Goal: Complete application form

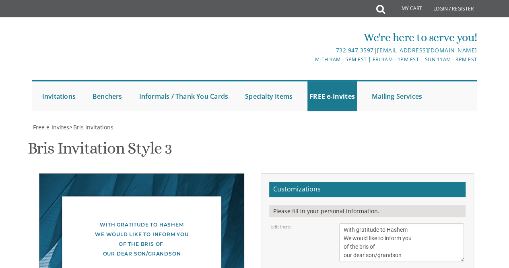
scroll to position [174, 0]
drag, startPoint x: 409, startPoint y: 100, endPoint x: 322, endPoint y: 99, distance: 87.3
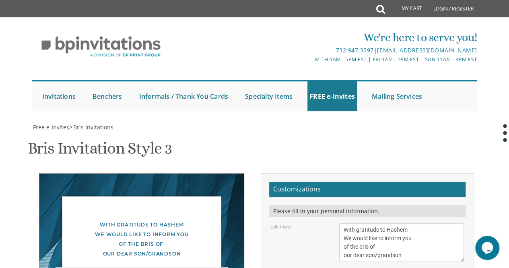
scroll to position [155, 0]
drag, startPoint x: 355, startPoint y: 121, endPoint x: 334, endPoint y: 120, distance: 21.3
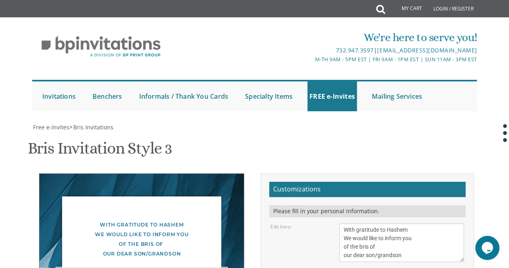
drag, startPoint x: 378, startPoint y: 128, endPoint x: 328, endPoint y: 132, distance: 50.0
drag, startPoint x: 355, startPoint y: 122, endPoint x: 310, endPoint y: 115, distance: 45.2
drag, startPoint x: 433, startPoint y: 135, endPoint x: 328, endPoint y: 137, distance: 105.4
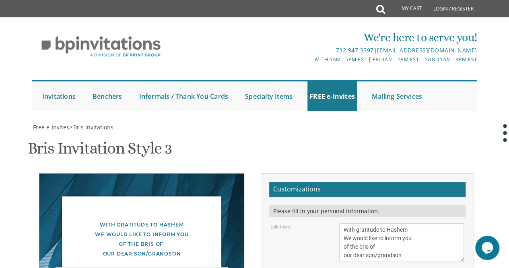
type textarea "[DATE], י [PERSON_NAME] [DEMOGRAPHIC_DATA] Chessed 1"
drag, startPoint x: 422, startPoint y: 176, endPoint x: 371, endPoint y: 156, distance: 54.0
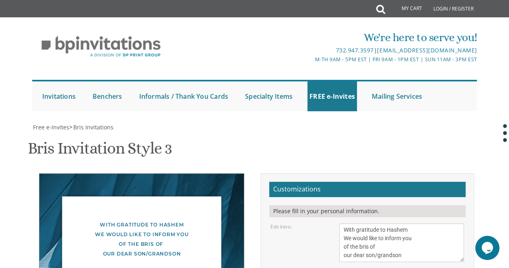
type textarea "[PERSON_NAME] and [PERSON_NAME] and [PERSON_NAME] Families"
drag, startPoint x: 339, startPoint y: 197, endPoint x: 338, endPoint y: 202, distance: 5.7
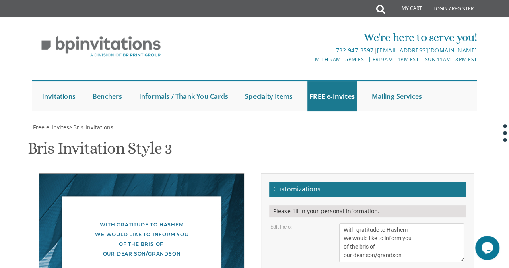
type input "[EMAIL_ADDRESS][DOMAIN_NAME]"
drag, startPoint x: 392, startPoint y: 133, endPoint x: 323, endPoint y: 129, distance: 68.5
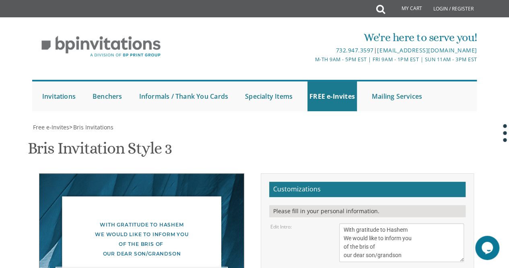
drag, startPoint x: 394, startPoint y: 141, endPoint x: 311, endPoint y: 141, distance: 83.3
drag, startPoint x: 344, startPoint y: 128, endPoint x: 389, endPoint y: 129, distance: 45.1
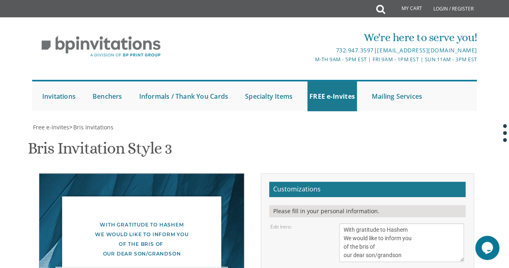
type textarea "[DATE], י [PERSON_NAME] אהבת תורה רחוב תורת חסד 1, [GEOGRAPHIC_DATA]"
type textarea "[PERSON_NAME] and [PERSON_NAME] and [PERSON_NAME] Families"
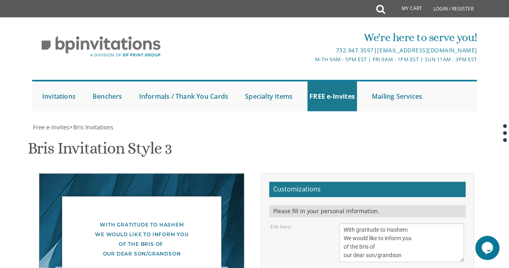
type textarea "[DATE], י [PERSON_NAME] [DEMOGRAPHIC_DATA] רחוב תורת חסד 1, [GEOGRAPHIC_DATA]"
drag, startPoint x: 355, startPoint y: 145, endPoint x: 353, endPoint y: 134, distance: 10.7
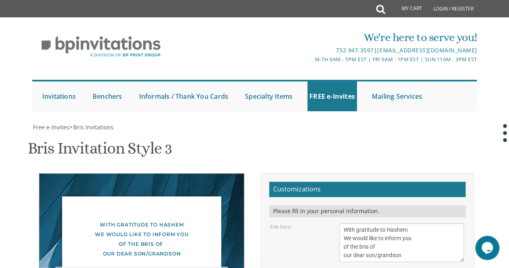
drag, startPoint x: 353, startPoint y: 134, endPoint x: 350, endPoint y: 123, distance: 11.2
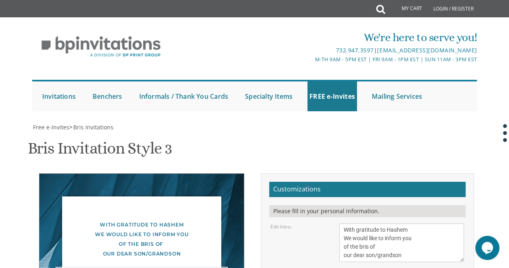
drag, startPoint x: 350, startPoint y: 123, endPoint x: 381, endPoint y: 180, distance: 64.5
drag, startPoint x: 381, startPoint y: 180, endPoint x: 382, endPoint y: 192, distance: 12.1
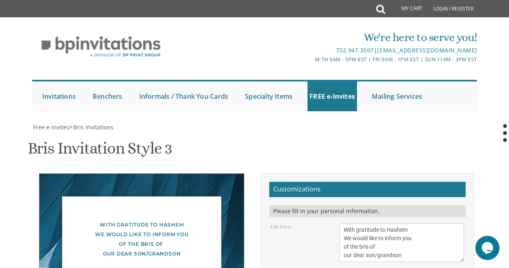
drag, startPoint x: 381, startPoint y: 165, endPoint x: 372, endPoint y: 153, distance: 15.0
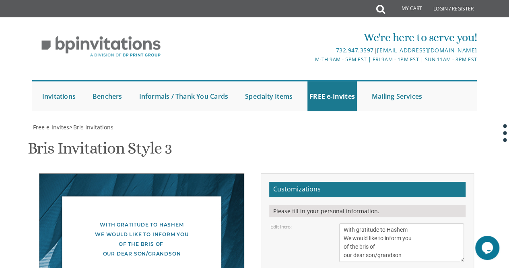
drag, startPoint x: 372, startPoint y: 153, endPoint x: 381, endPoint y: 174, distance: 23.0
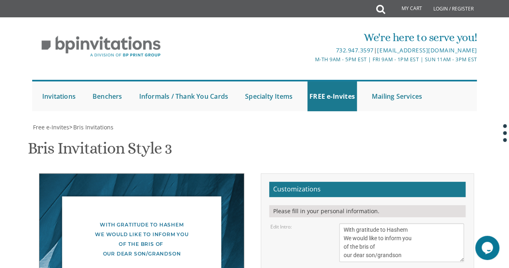
drag, startPoint x: 381, startPoint y: 174, endPoint x: 375, endPoint y: 161, distance: 14.8
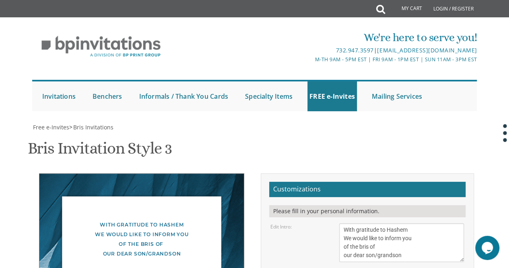
drag, startPoint x: 375, startPoint y: 161, endPoint x: 377, endPoint y: 173, distance: 11.9
drag, startPoint x: 377, startPoint y: 173, endPoint x: 370, endPoint y: 157, distance: 16.9
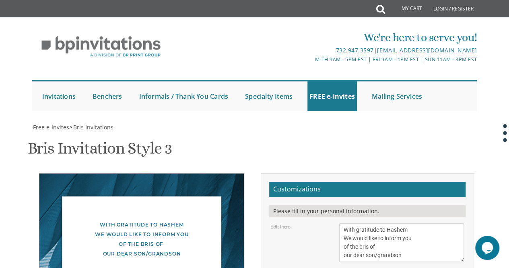
click at [356, 223] on textarea "With gratitude to Hashem We would like to inform you of the bris of our dear so…" at bounding box center [401, 242] width 125 height 39
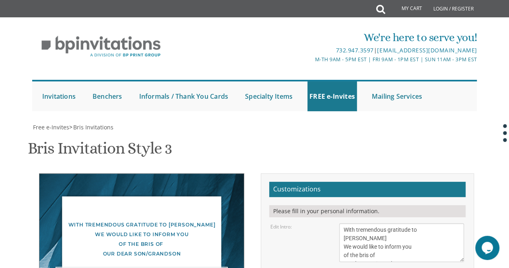
click at [362, 223] on textarea "With gratitude to Hashem We would like to inform you of the bris of our dear so…" at bounding box center [401, 242] width 125 height 39
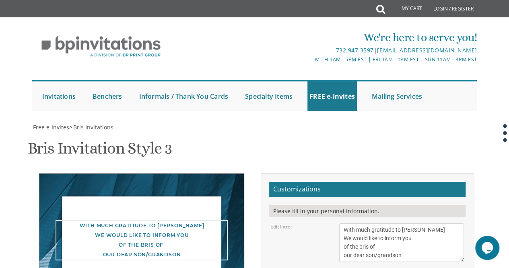
click at [366, 223] on textarea "With gratitude to Hashem We would like to inform you of the bris of our dear so…" at bounding box center [401, 242] width 125 height 39
type textarea "With gratitude to Hashem We would like to inform you of the bris of our dear so…"
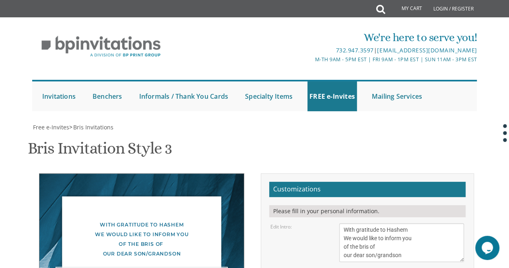
type textarea "[DATE], י [PERSON_NAME] [DEMOGRAPHIC_DATA] תורת חסד 1, [GEOGRAPHIC_DATA]"
